Goal: Navigation & Orientation: Go to known website

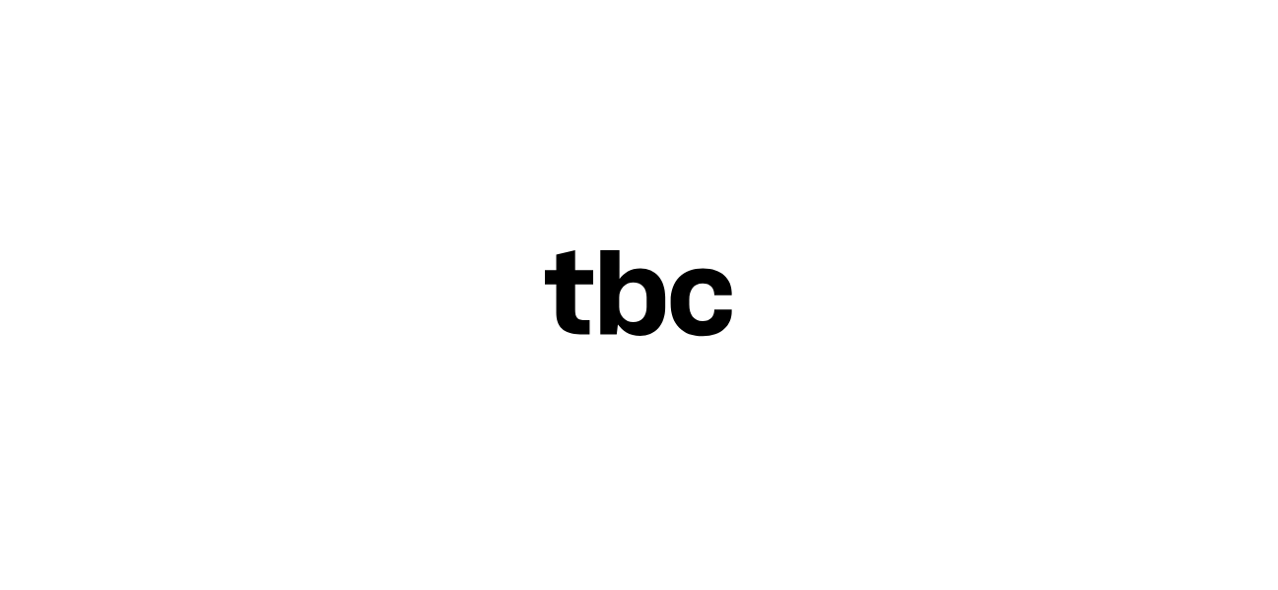
scroll to position [69, 0]
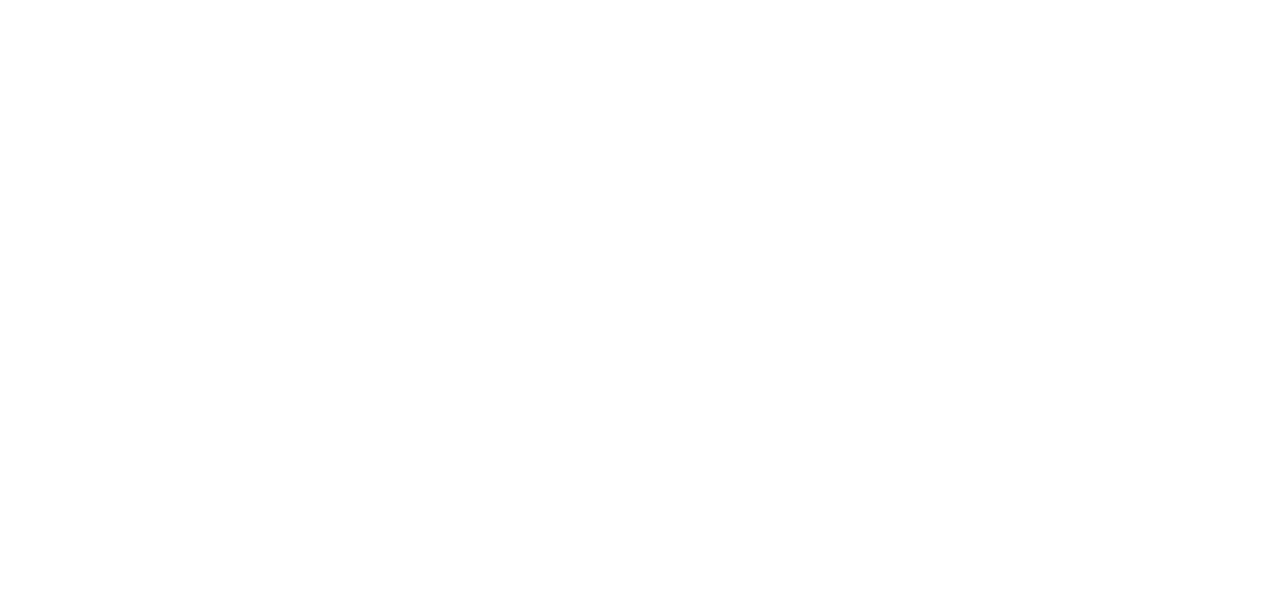
scroll to position [69, 0]
